Goal: Task Accomplishment & Management: Use online tool/utility

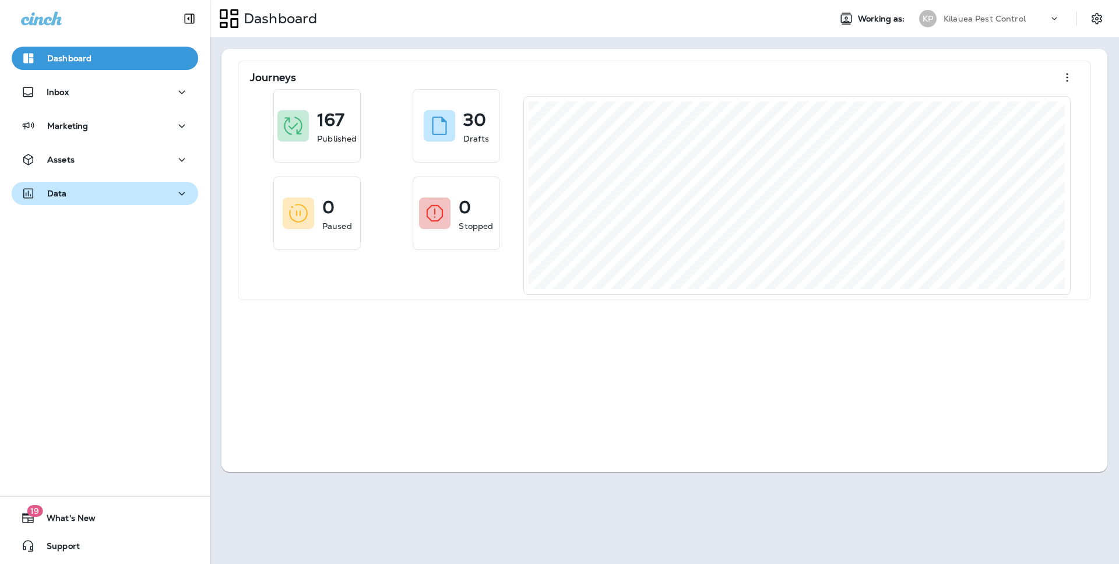
click at [96, 191] on div "Data" at bounding box center [105, 194] width 168 height 15
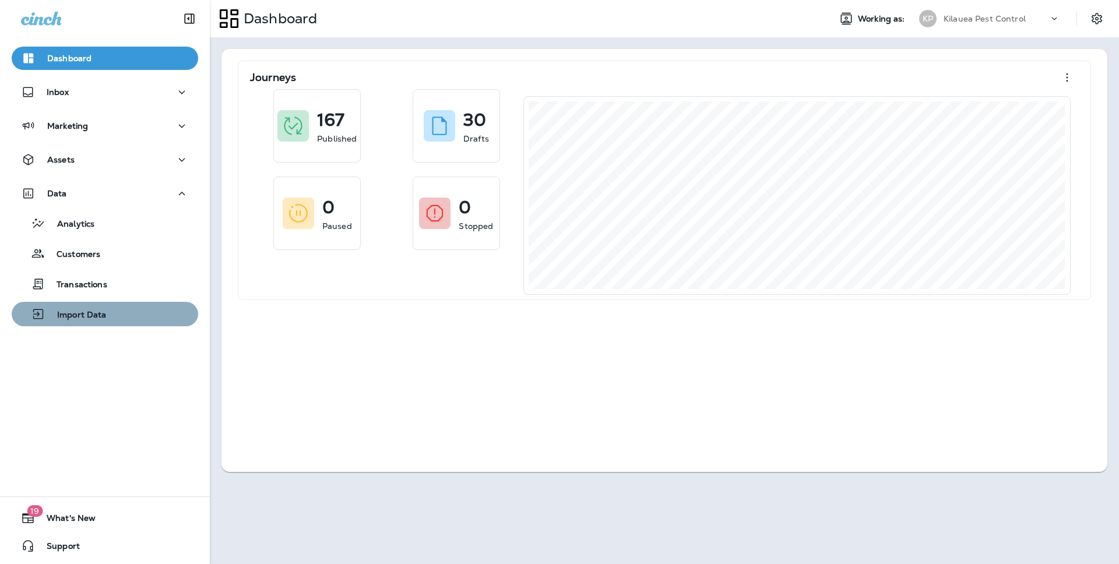
click at [121, 307] on div "Import Data" at bounding box center [104, 313] width 177 height 17
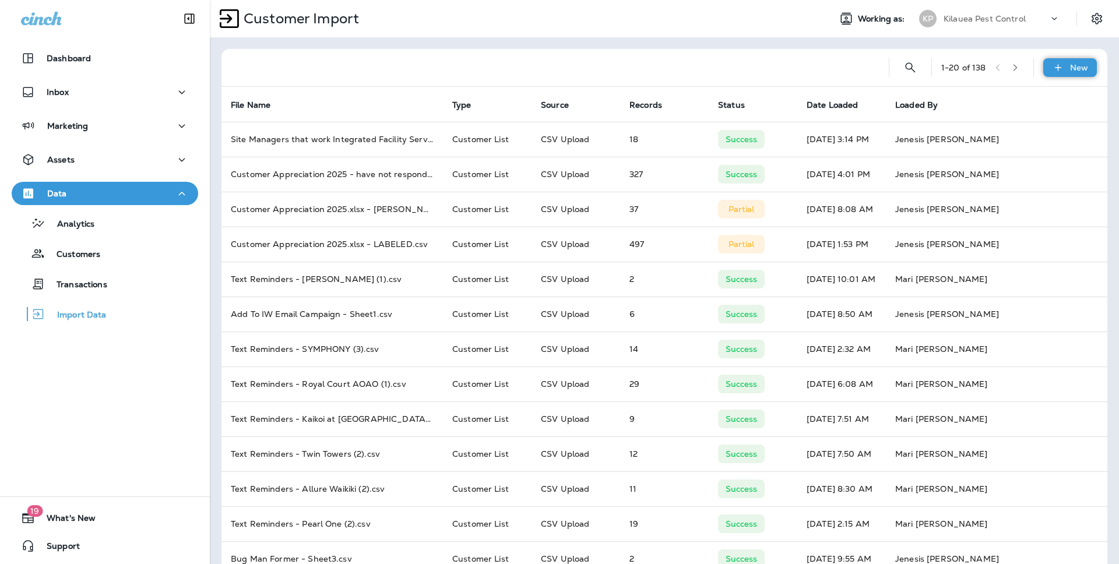
click at [1052, 73] on icon at bounding box center [1058, 68] width 12 height 12
click at [1019, 108] on button "Customer list" at bounding box center [1030, 98] width 117 height 29
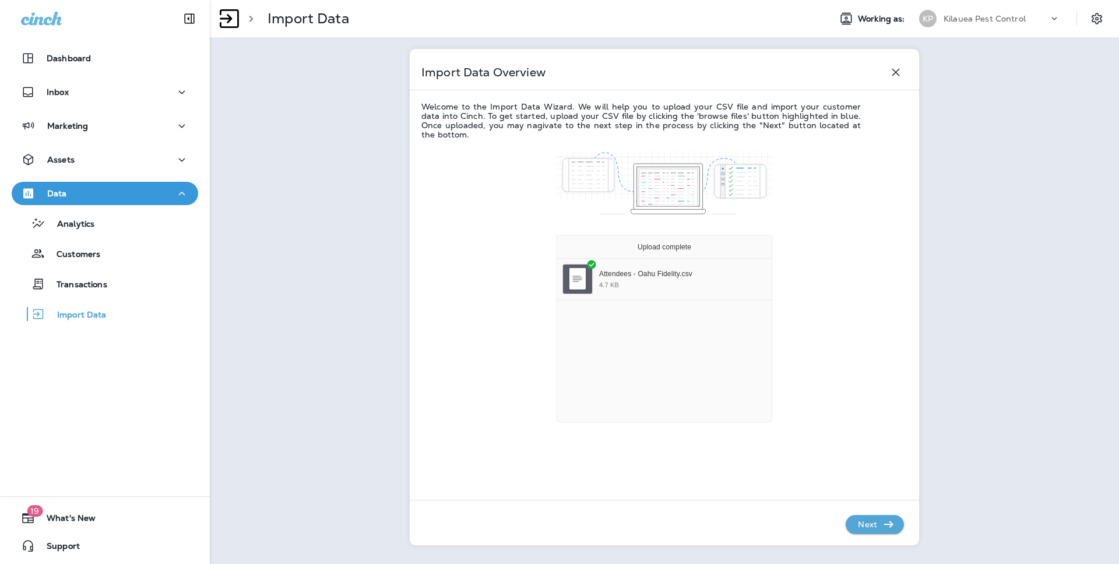
click at [866, 529] on p "Next" at bounding box center [867, 524] width 29 height 19
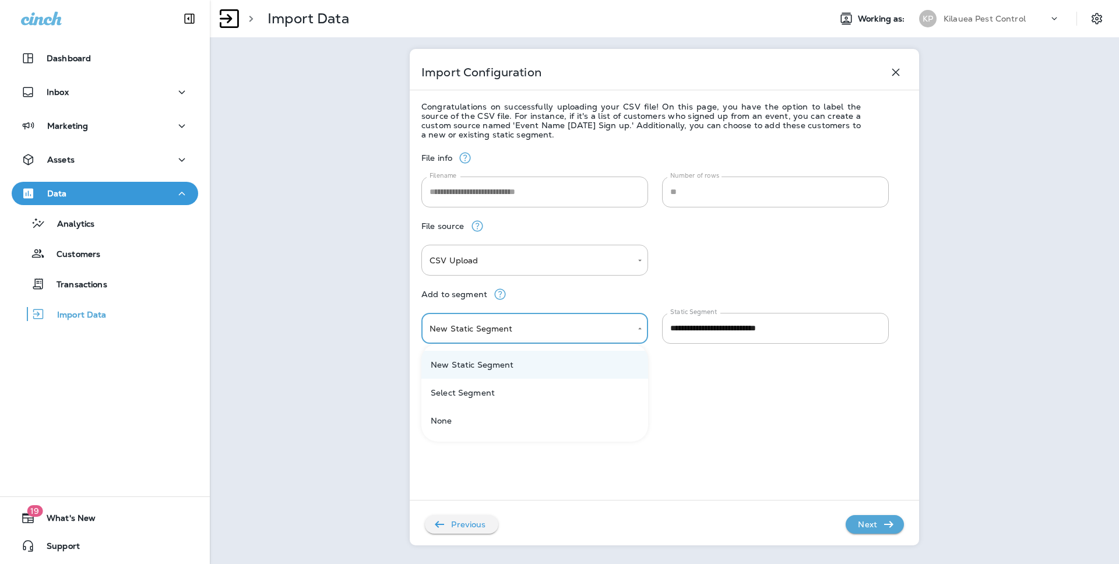
click at [575, 0] on body "**********" at bounding box center [559, 0] width 1119 height 0
click at [542, 404] on li "Select Segment" at bounding box center [534, 393] width 227 height 28
type input "******"
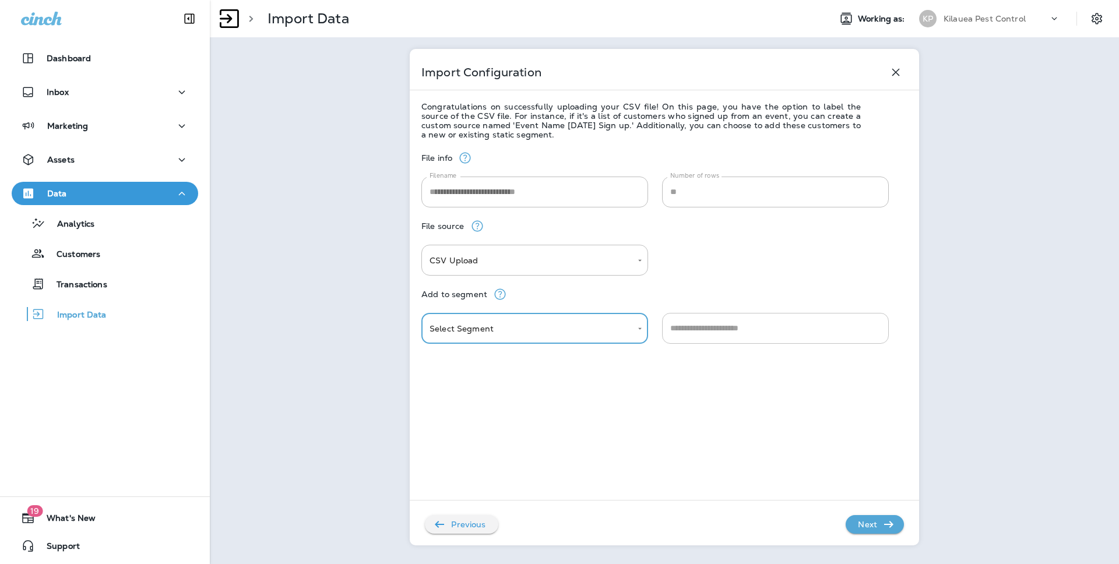
click at [857, 318] on input "text" at bounding box center [775, 328] width 216 height 20
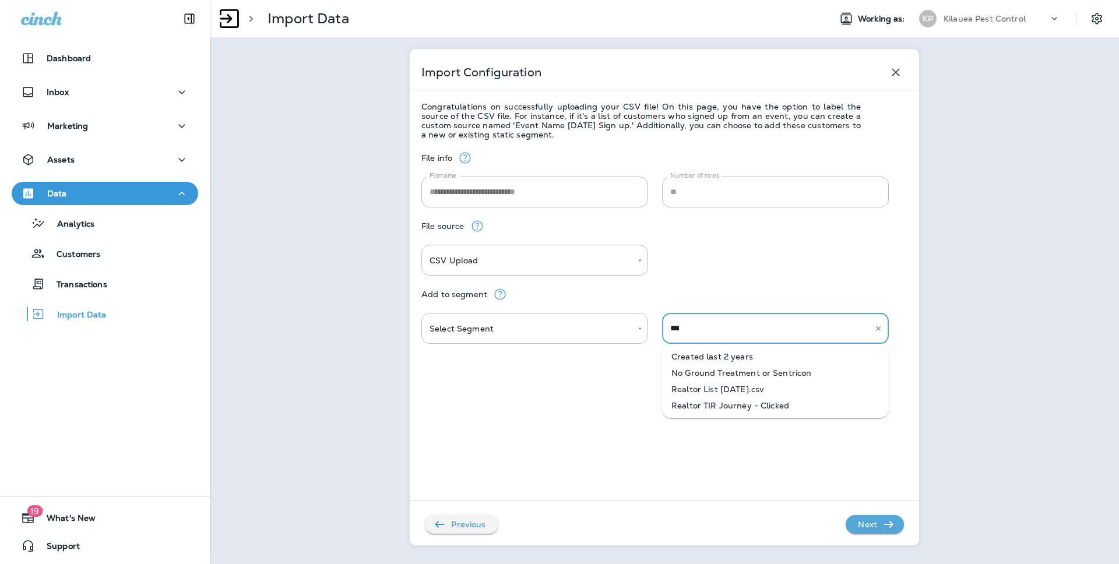
click at [695, 393] on li "Realtor List [DATE].csv" at bounding box center [775, 389] width 227 height 16
type input "**********"
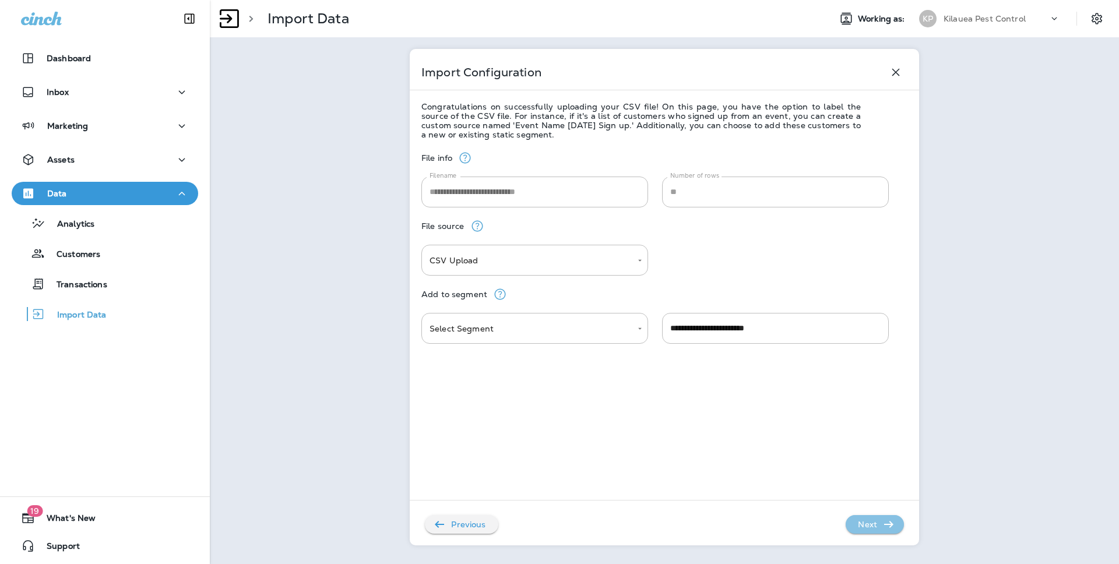
click at [873, 521] on p "Next" at bounding box center [867, 524] width 29 height 19
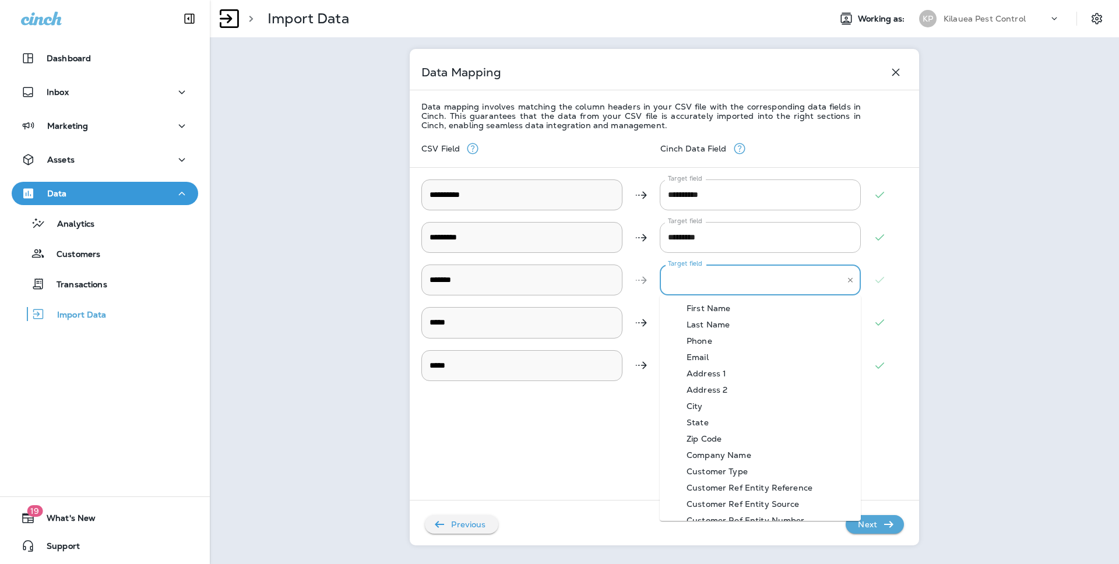
click at [718, 279] on input "Target field" at bounding box center [751, 280] width 173 height 20
click at [728, 453] on div "Company Name" at bounding box center [719, 455] width 100 height 9
type input "**********"
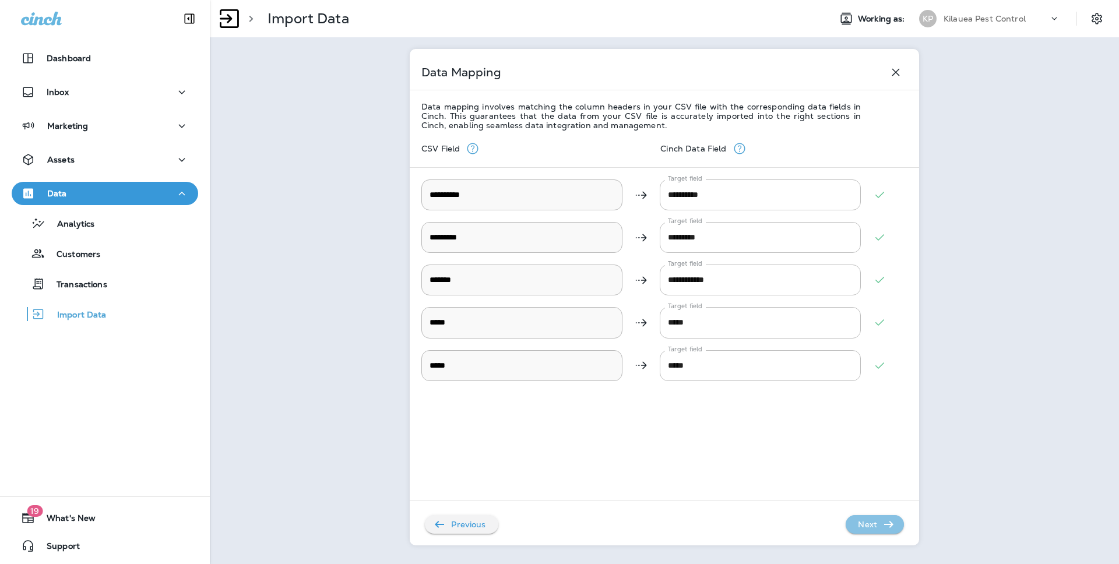
click at [873, 523] on p "Next" at bounding box center [867, 524] width 29 height 19
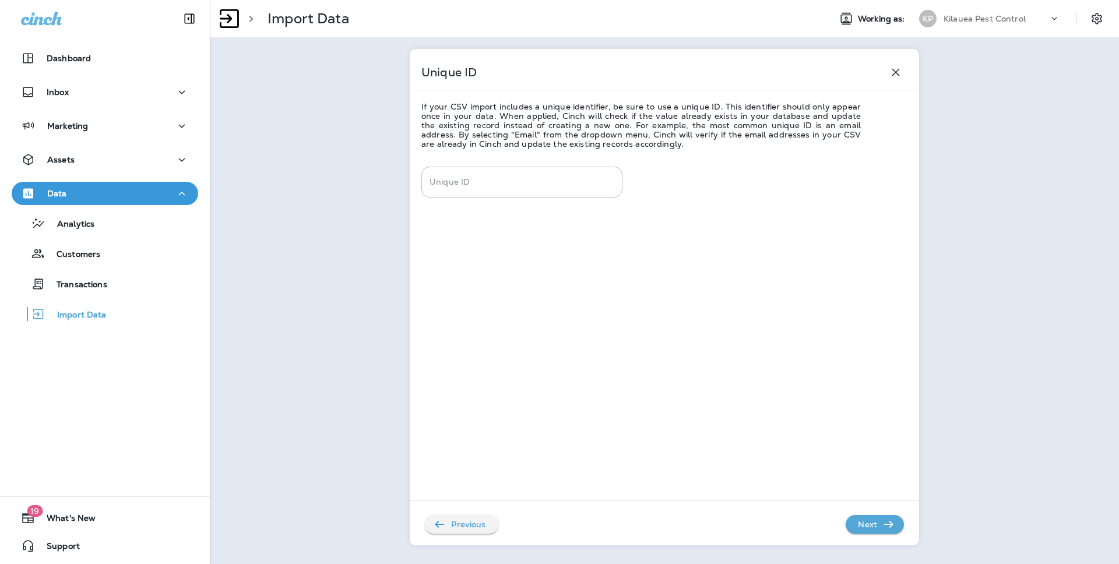
click at [876, 516] on p "Next" at bounding box center [867, 524] width 29 height 19
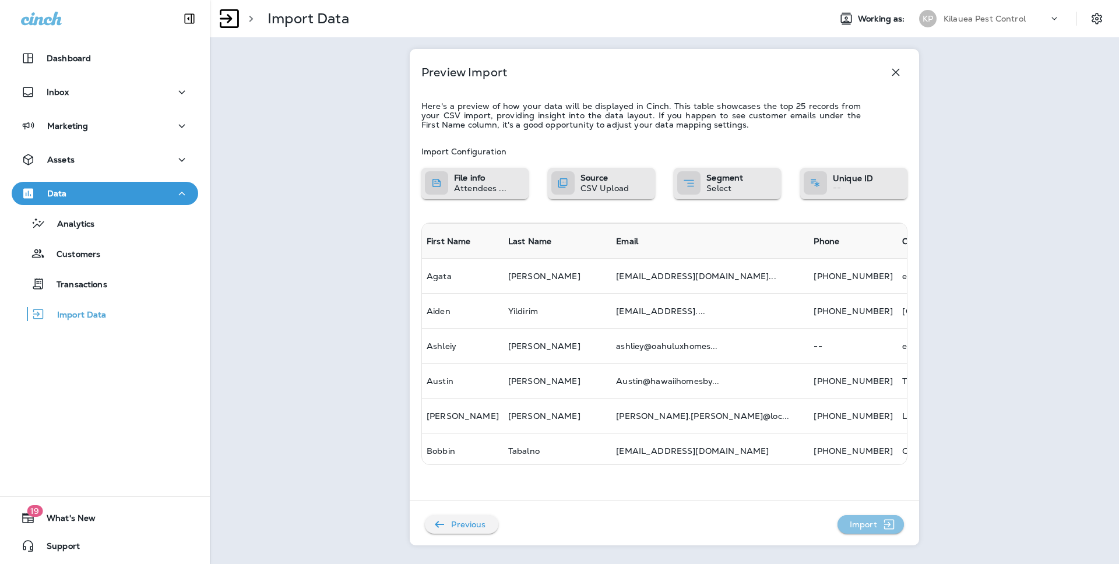
click at [866, 522] on p "Import" at bounding box center [863, 524] width 37 height 19
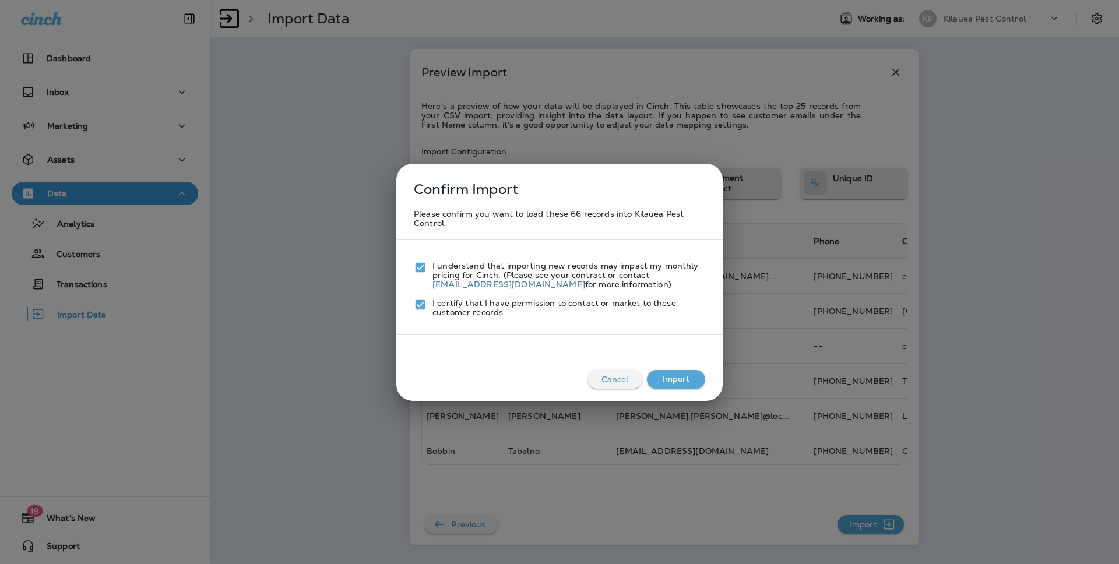
click at [676, 375] on button "Import" at bounding box center [676, 379] width 58 height 19
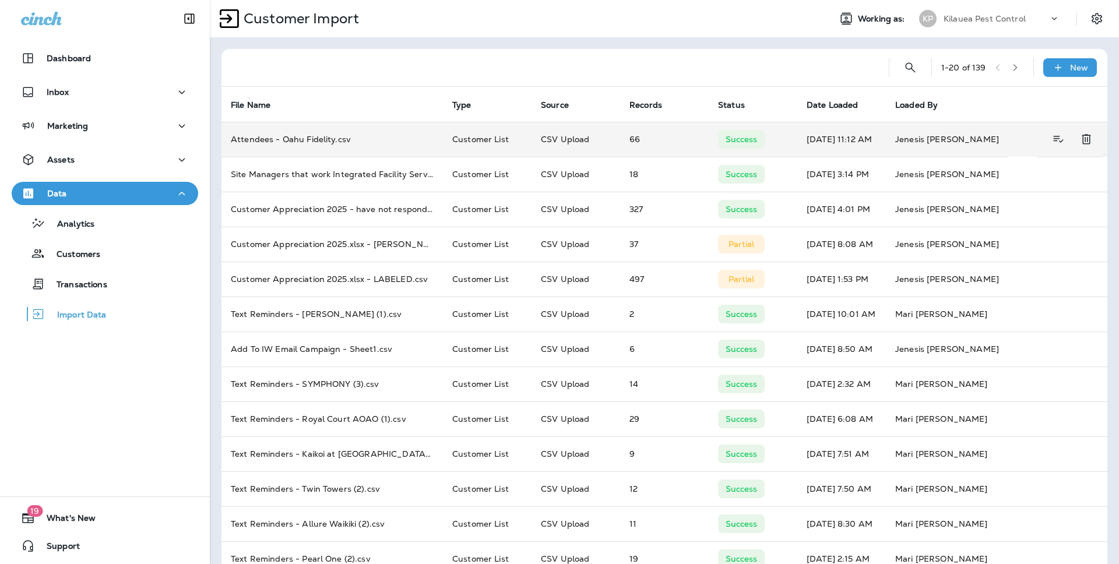
click at [825, 125] on td "[DATE] 11:12 AM" at bounding box center [841, 139] width 89 height 35
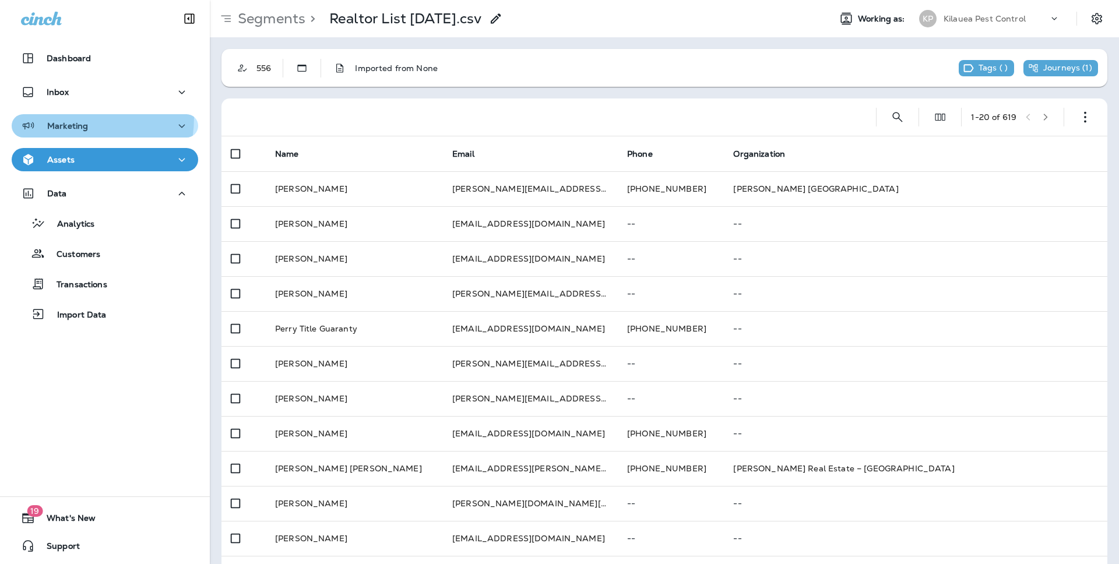
click at [46, 117] on button "Marketing" at bounding box center [105, 125] width 187 height 23
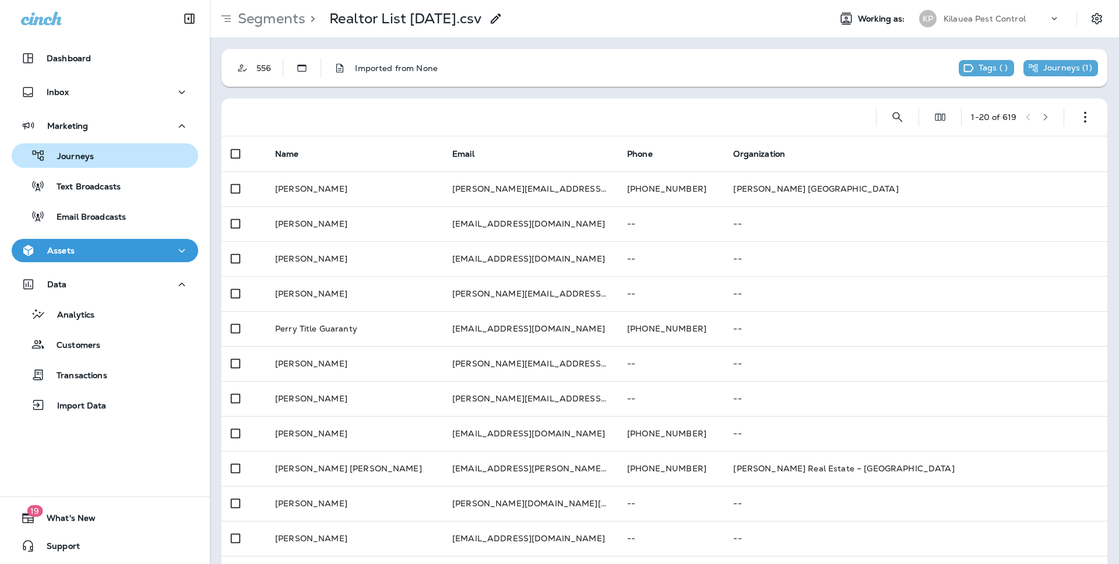
click at [66, 159] on p "Journeys" at bounding box center [69, 157] width 48 height 11
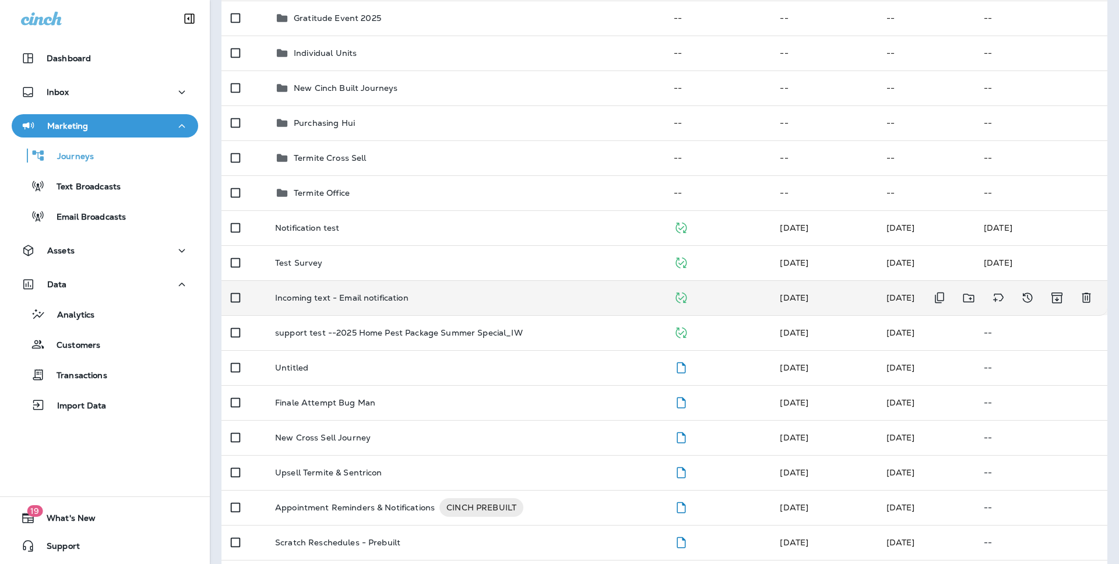
scroll to position [6, 0]
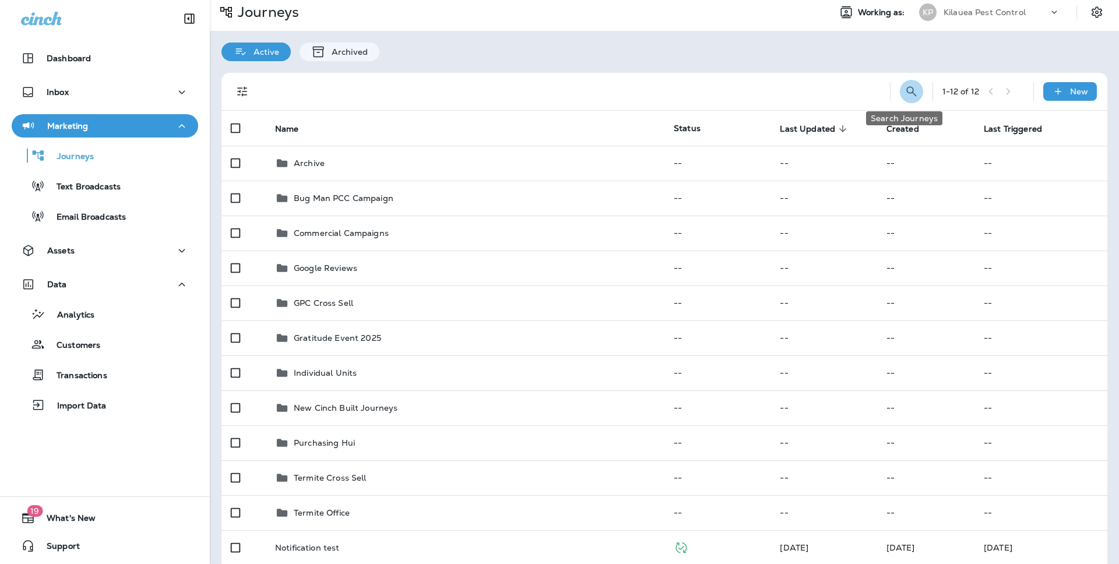
click at [905, 94] on icon "Search Journeys" at bounding box center [912, 92] width 14 height 14
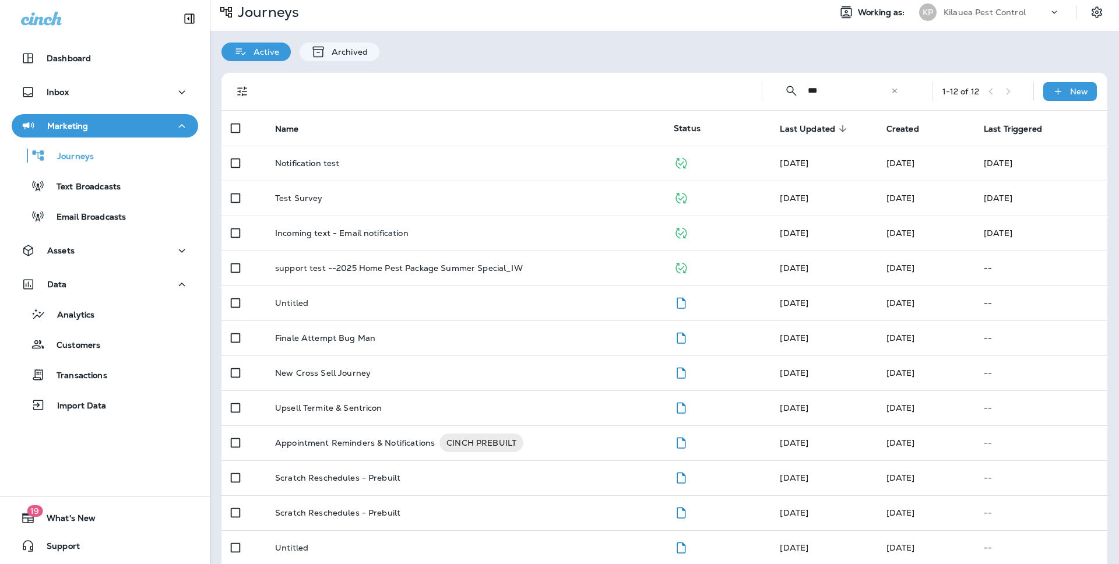
scroll to position [0, 0]
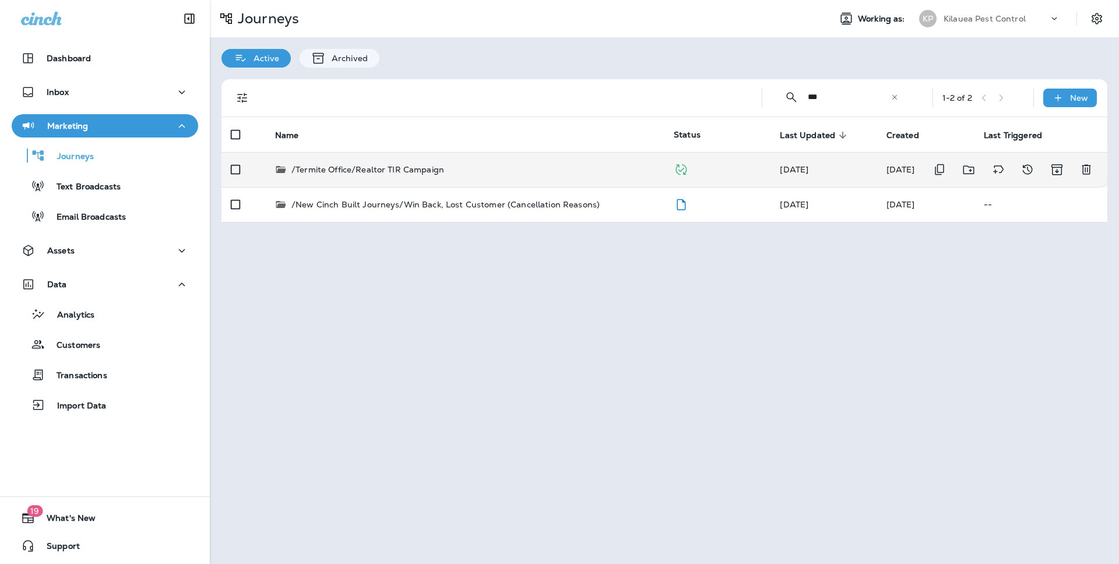
type input "***"
click at [580, 173] on div "/Termite Office/Realtor TIR Campaign" at bounding box center [465, 170] width 380 height 12
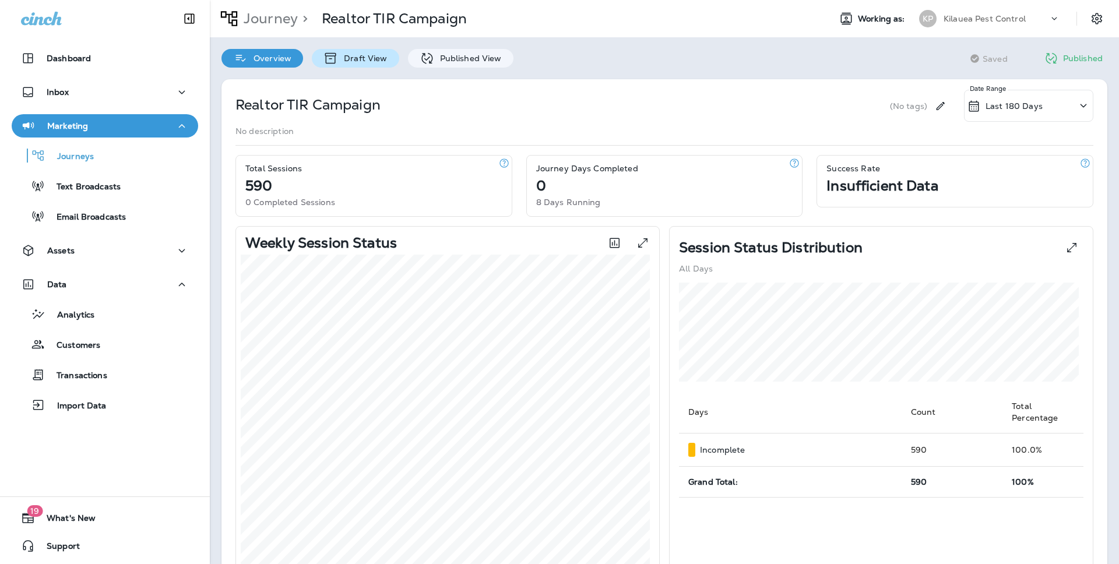
click at [349, 64] on div "Draft View" at bounding box center [355, 58] width 87 height 19
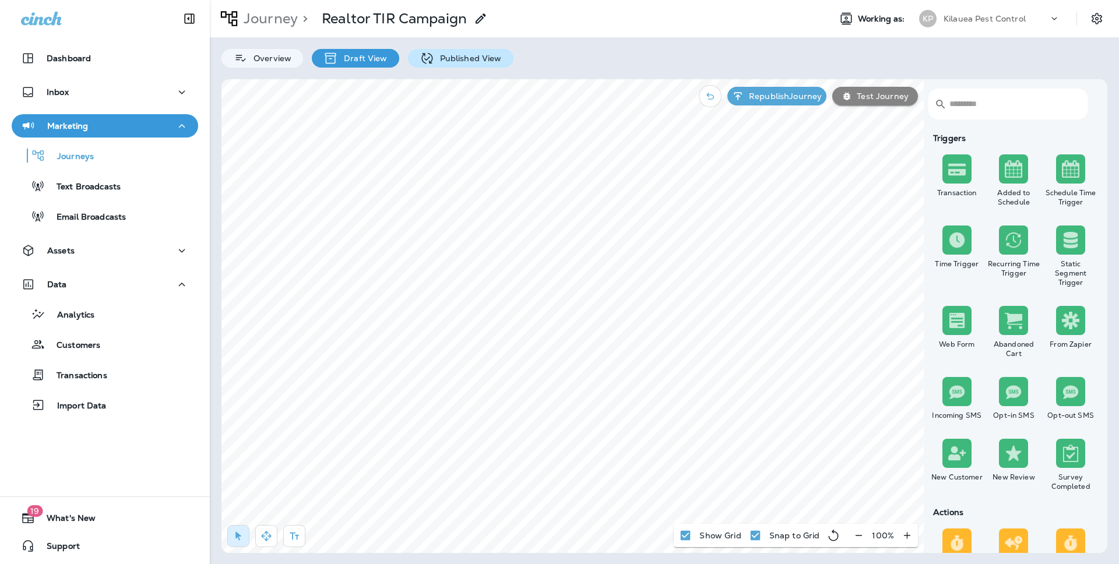
click at [446, 63] on p "Published View" at bounding box center [468, 58] width 68 height 9
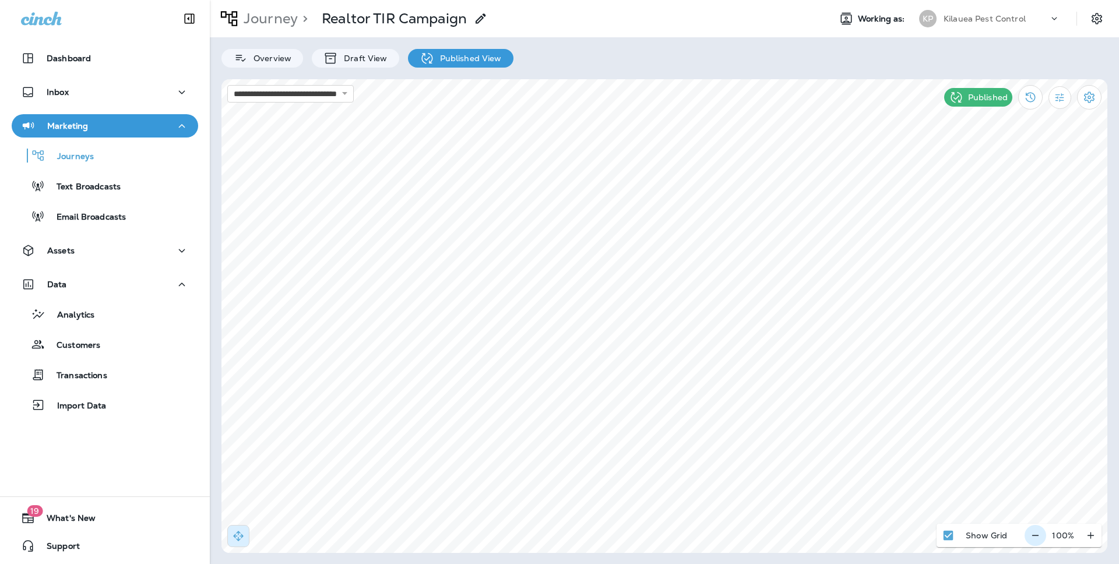
click at [1039, 532] on icon "button" at bounding box center [1035, 536] width 12 height 12
click at [1038, 532] on icon "button" at bounding box center [1040, 536] width 12 height 12
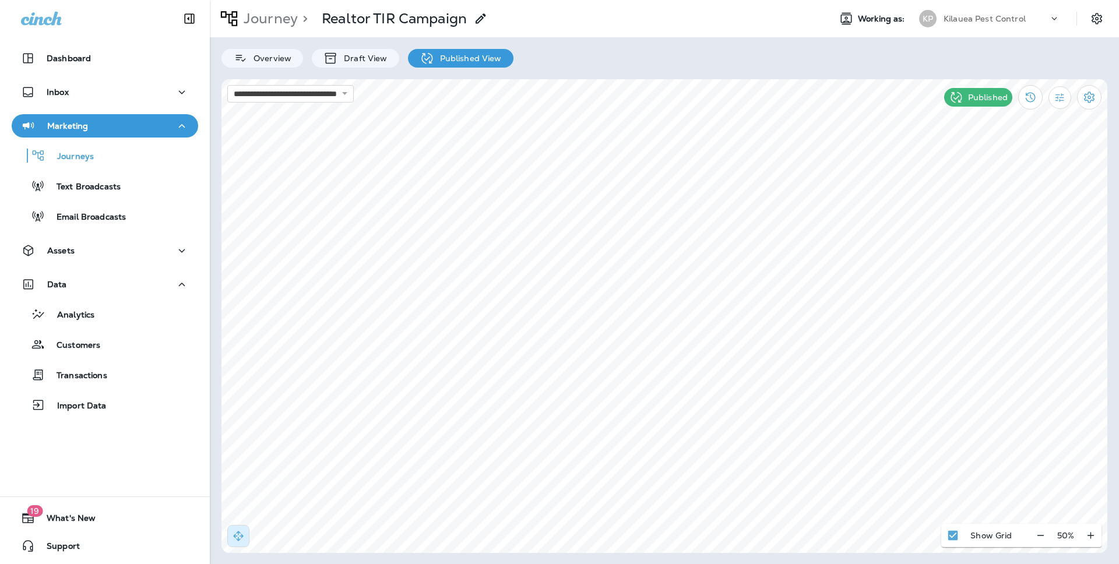
click at [1038, 532] on div "50 %" at bounding box center [1066, 535] width 72 height 23
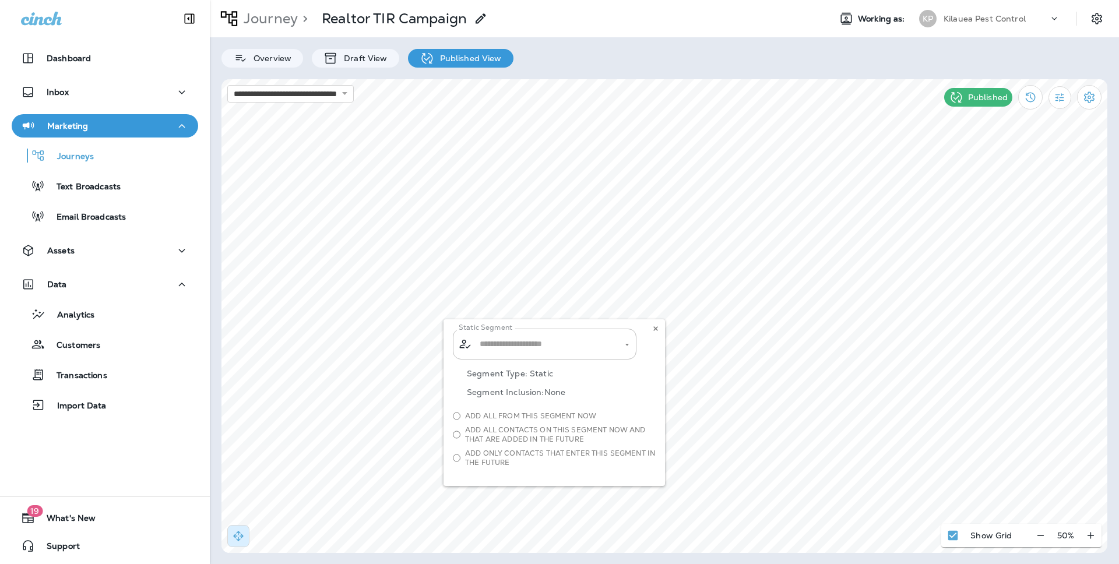
type input "**********"
click at [658, 330] on icon at bounding box center [655, 328] width 7 height 7
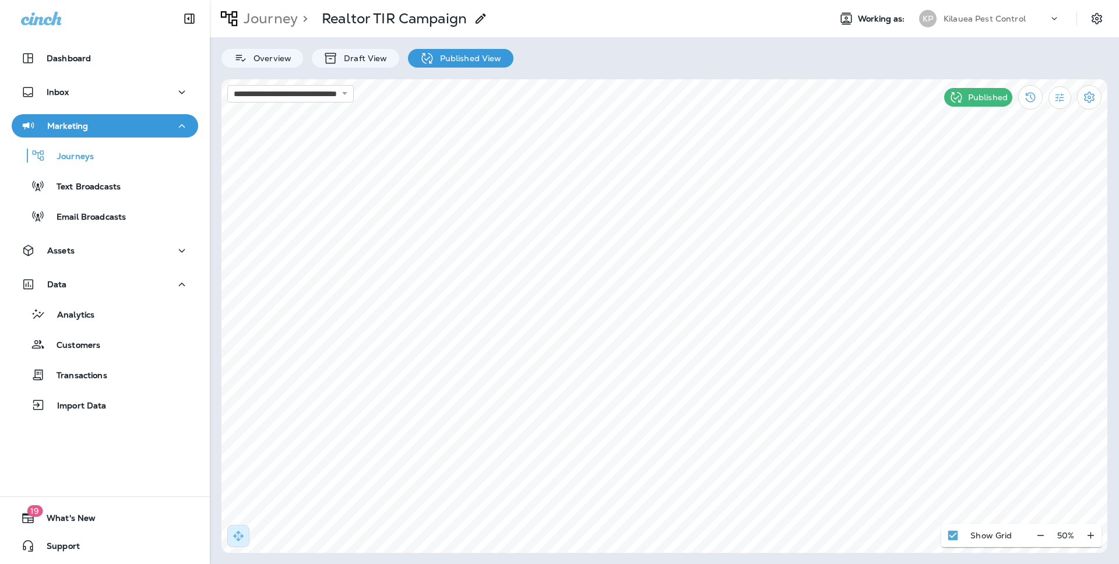
click at [272, 29] on div "Journey > Realtor TIR Campaign" at bounding box center [349, 18] width 278 height 29
click at [272, 27] on div "Journey" at bounding box center [269, 38] width 44 height 23
click at [275, 26] on p "Journey" at bounding box center [268, 18] width 59 height 17
